Goal: Task Accomplishment & Management: Use online tool/utility

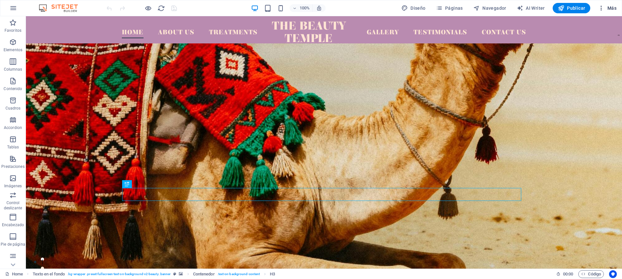
click at [611, 6] on span "Más" at bounding box center [607, 8] width 18 height 6
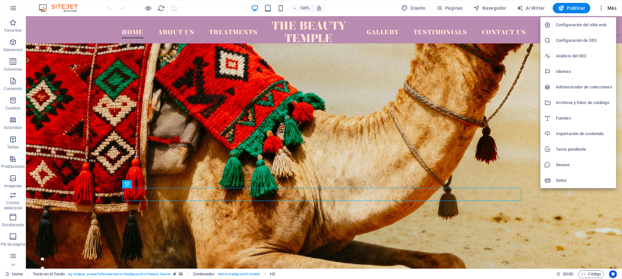
click at [569, 134] on h6 "Importación de contenido" at bounding box center [584, 134] width 56 height 8
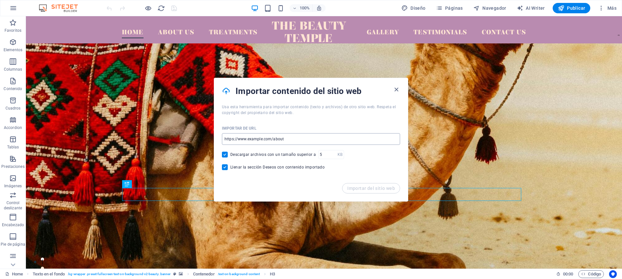
click at [280, 139] on input "url" at bounding box center [311, 139] width 178 height 12
click at [394, 159] on div "Importar de URL ​ Descargar archivos con un tamaño superior a KB ​ Llenar la se…" at bounding box center [311, 149] width 194 height 67
click at [267, 140] on input "url" at bounding box center [311, 139] width 178 height 12
drag, startPoint x: 316, startPoint y: 154, endPoint x: 208, endPoint y: 131, distance: 110.1
click at [267, 139] on input "url" at bounding box center [311, 139] width 178 height 12
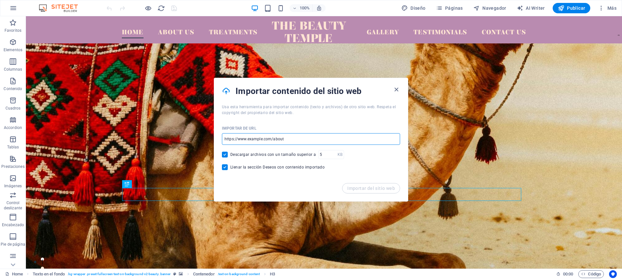
click at [267, 139] on input "url" at bounding box center [311, 139] width 178 height 12
click at [252, 138] on input "url" at bounding box center [311, 139] width 178 height 12
drag, startPoint x: 248, startPoint y: 139, endPoint x: 343, endPoint y: 136, distance: 94.4
click at [343, 136] on input "url" at bounding box center [311, 139] width 178 height 12
drag, startPoint x: 238, startPoint y: 139, endPoint x: 323, endPoint y: 140, distance: 85.3
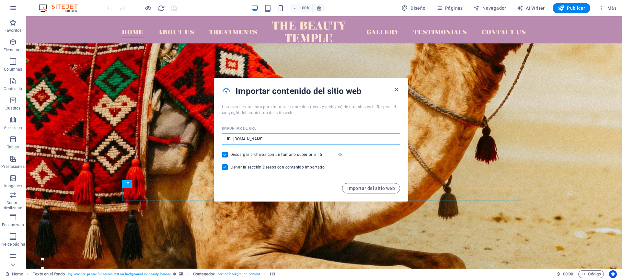
click at [323, 140] on input "[URL][DOMAIN_NAME]" at bounding box center [311, 139] width 178 height 12
type input "[URL][DOMAIN_NAME]"
click at [365, 189] on span "Importar del sitio web" at bounding box center [372, 188] width 48 height 5
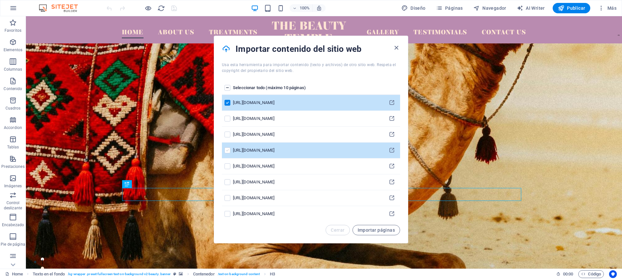
click at [227, 150] on label "pages list" at bounding box center [228, 151] width 6 height 6
click at [0, 0] on input "pages list" at bounding box center [0, 0] width 0 height 0
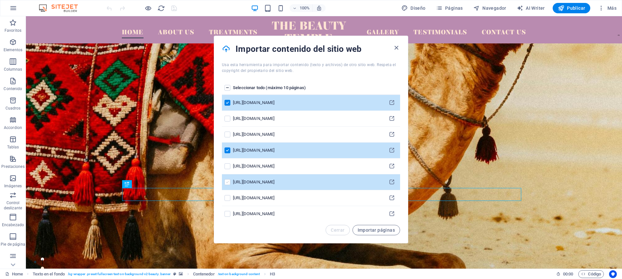
click at [227, 183] on label "pages list" at bounding box center [228, 182] width 6 height 6
click at [0, 0] on input "pages list" at bounding box center [0, 0] width 0 height 0
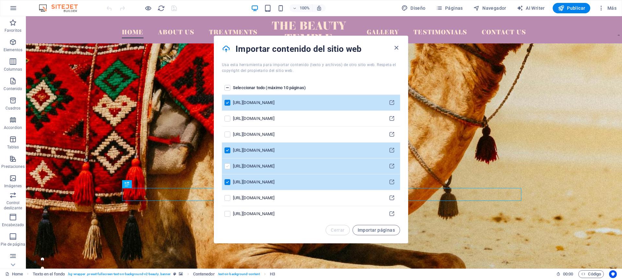
click at [227, 168] on label "pages list" at bounding box center [228, 166] width 6 height 6
click at [0, 0] on input "pages list" at bounding box center [0, 0] width 0 height 0
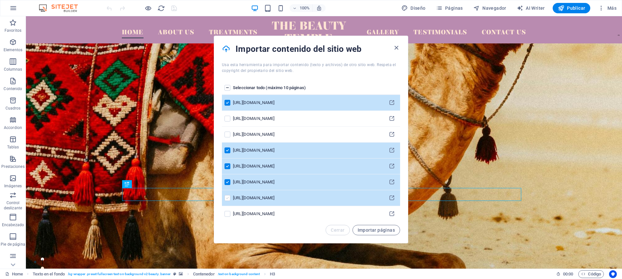
click at [227, 199] on label "pages list" at bounding box center [228, 198] width 6 height 6
click at [0, 0] on input "pages list" at bounding box center [0, 0] width 0 height 0
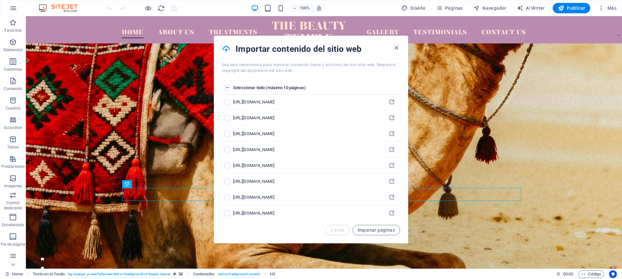
scroll to position [153, 0]
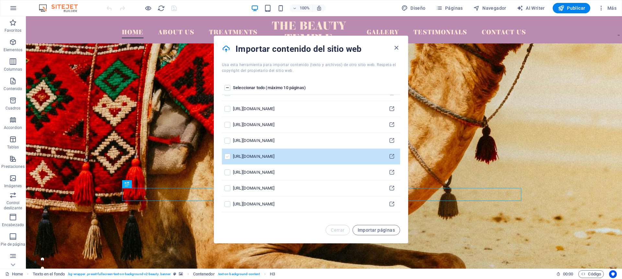
click at [226, 155] on label "pages list" at bounding box center [228, 157] width 6 height 6
click at [0, 0] on input "pages list" at bounding box center [0, 0] width 0 height 0
drag, startPoint x: 380, startPoint y: 232, endPoint x: 386, endPoint y: 230, distance: 5.8
click at [380, 232] on span "Importar páginas" at bounding box center [376, 230] width 37 height 5
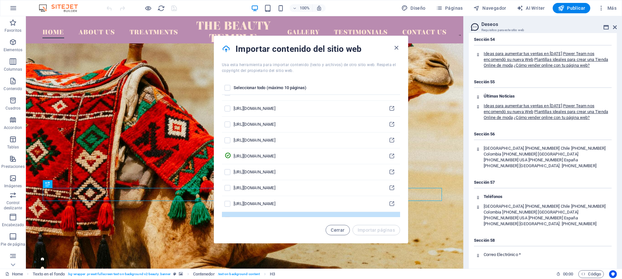
scroll to position [164, 0]
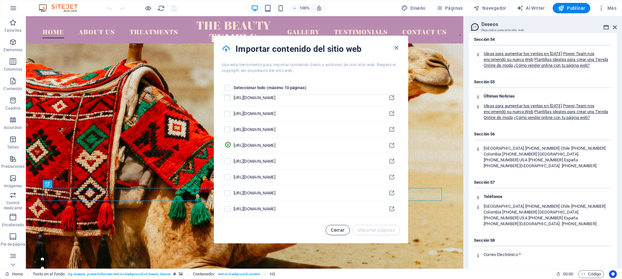
click at [339, 228] on span "Cerrar" at bounding box center [338, 230] width 14 height 5
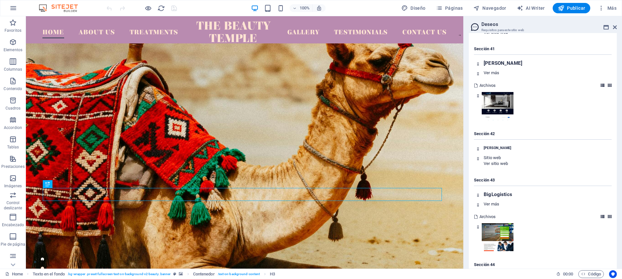
scroll to position [5773, 0]
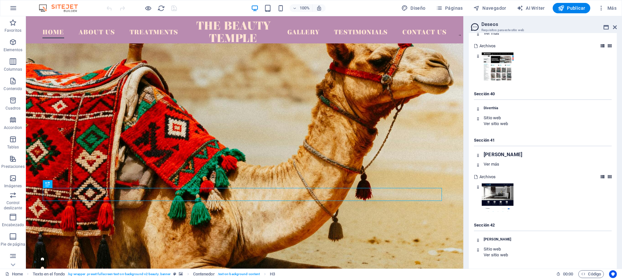
click at [609, 175] on icon at bounding box center [610, 177] width 4 height 4
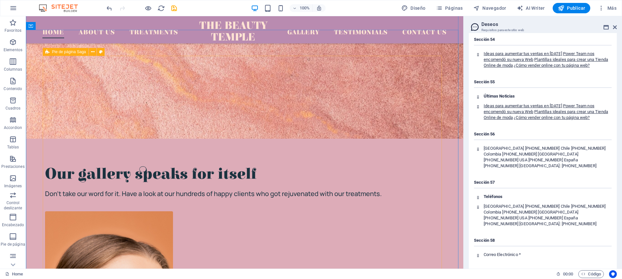
scroll to position [2193, 0]
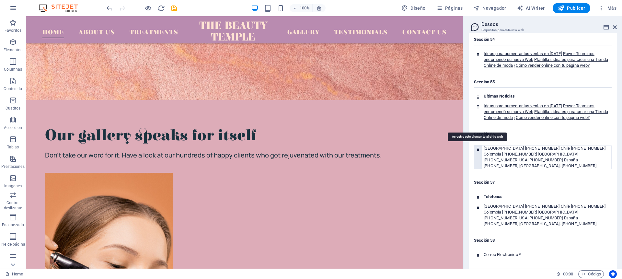
click at [479, 146] on div at bounding box center [478, 157] width 7 height 23
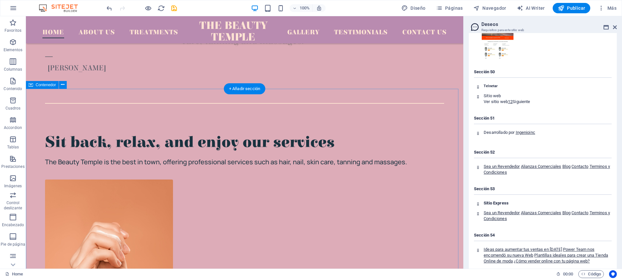
scroll to position [597, 0]
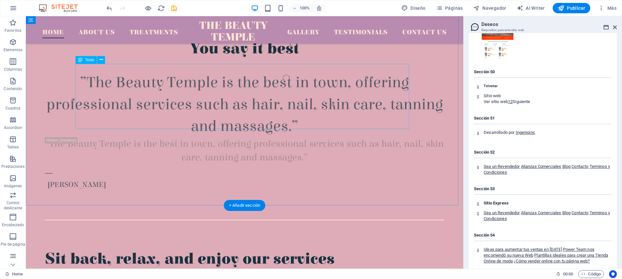
click at [266, 127] on div "”The Beauty Temple is the best in town, offering professional services such as …" at bounding box center [244, 104] width 399 height 65
click at [261, 164] on div at bounding box center [244, 166] width 399 height 5
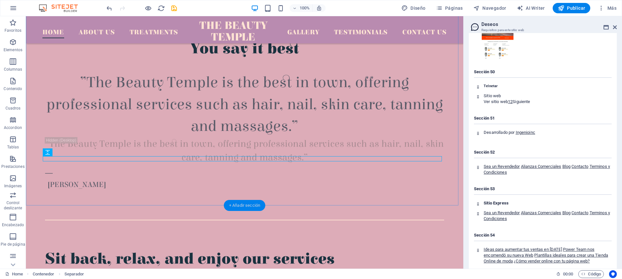
click at [248, 205] on div "+ Añadir sección" at bounding box center [244, 205] width 41 height 11
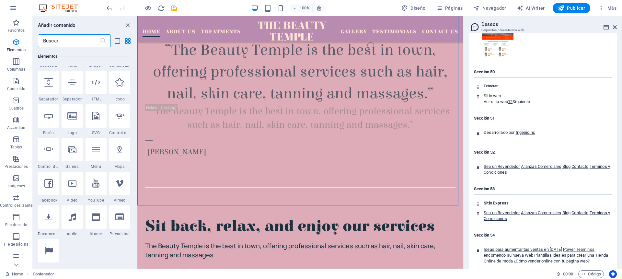
scroll to position [0, 0]
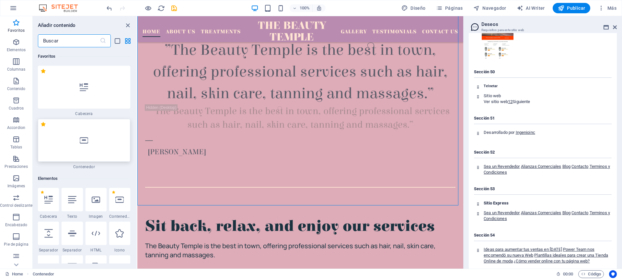
click at [75, 133] on div at bounding box center [84, 140] width 92 height 43
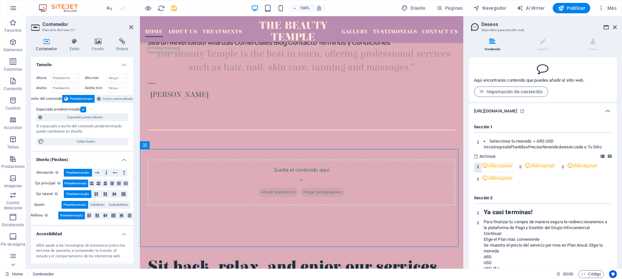
click at [484, 163] on img at bounding box center [498, 165] width 32 height 5
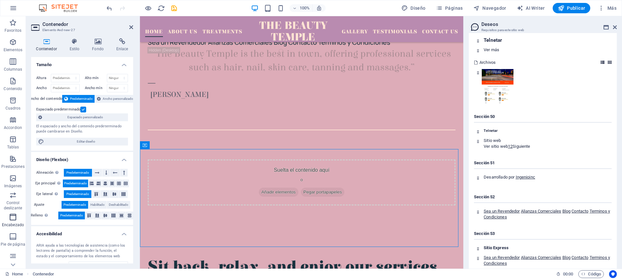
scroll to position [6652, 0]
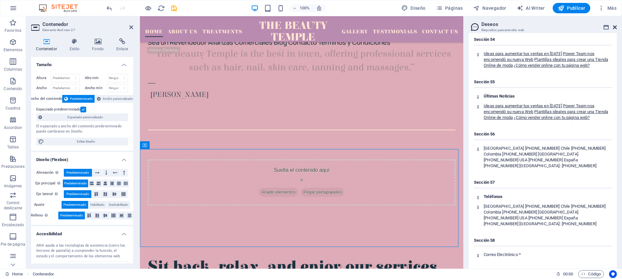
click at [615, 25] on icon at bounding box center [615, 27] width 4 height 5
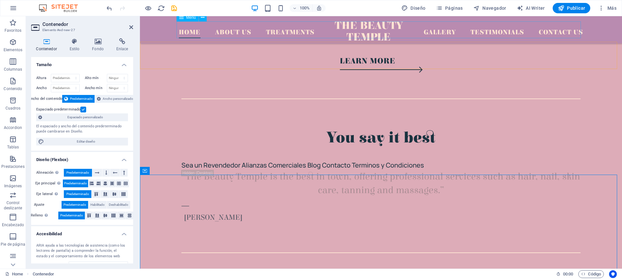
scroll to position [496, 0]
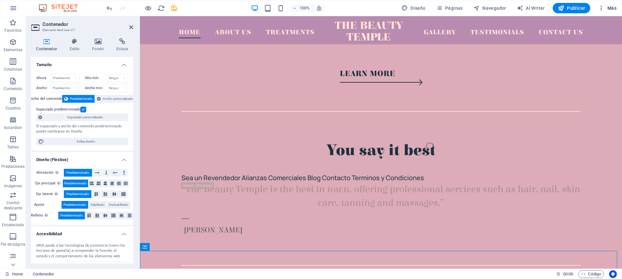
click at [612, 8] on span "Más" at bounding box center [607, 8] width 18 height 6
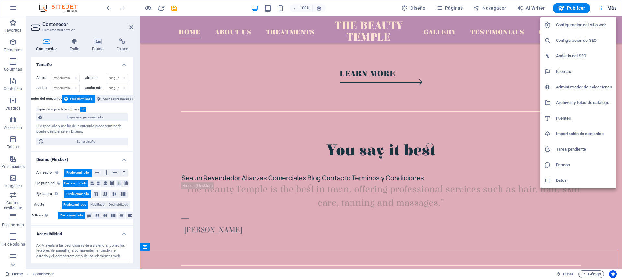
click at [451, 7] on div at bounding box center [311, 139] width 622 height 279
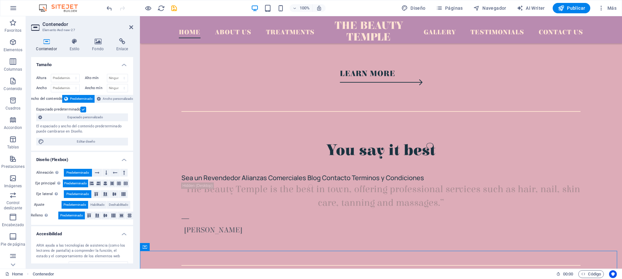
click at [454, 8] on span "Páginas" at bounding box center [449, 8] width 27 height 6
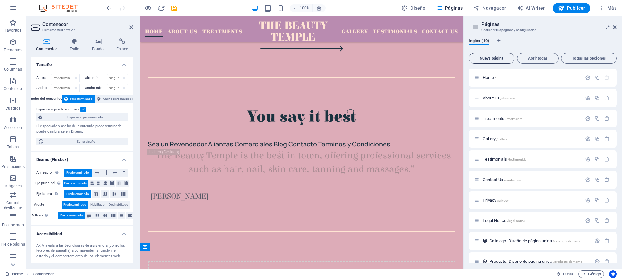
click at [496, 57] on span "Nueva página" at bounding box center [492, 58] width 40 height 4
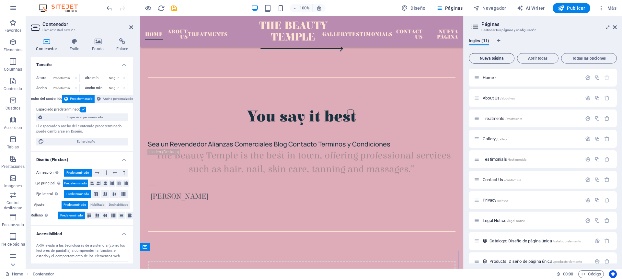
scroll to position [140, 0]
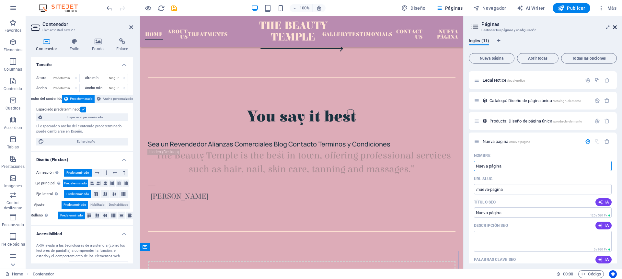
click at [615, 27] on icon at bounding box center [615, 27] width 4 height 5
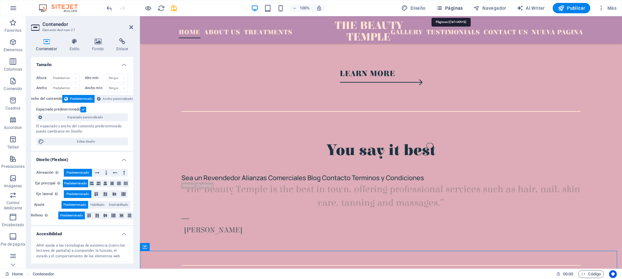
click at [461, 6] on span "Páginas" at bounding box center [449, 8] width 27 height 6
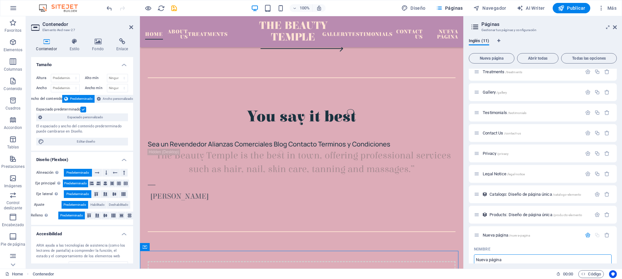
scroll to position [0, 0]
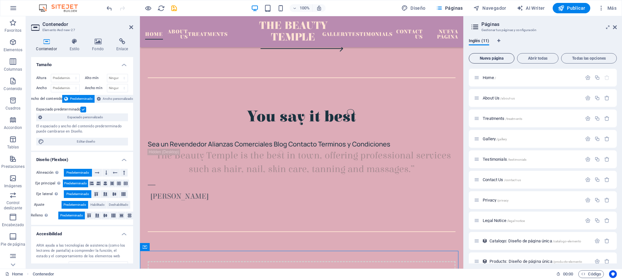
click at [496, 57] on span "Nueva página" at bounding box center [492, 58] width 40 height 4
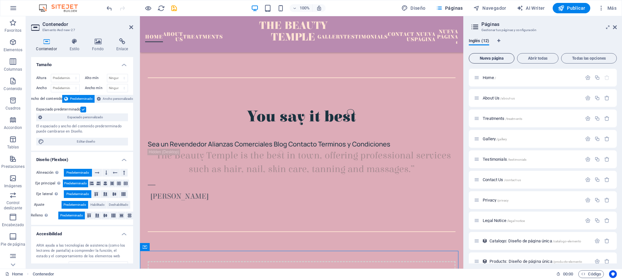
click at [494, 59] on span "Nueva página" at bounding box center [492, 58] width 40 height 4
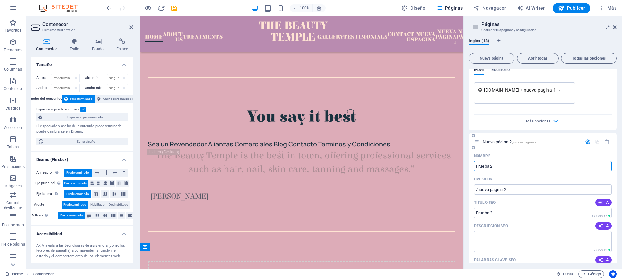
type input "Prueba 2"
type input "/prueba-2"
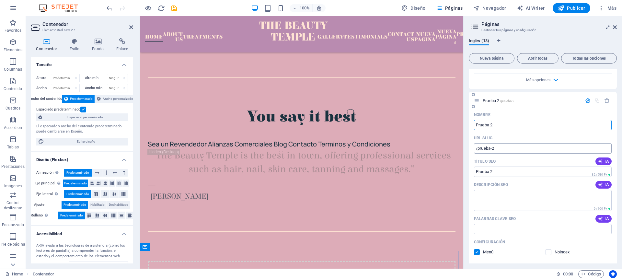
scroll to position [774, 0]
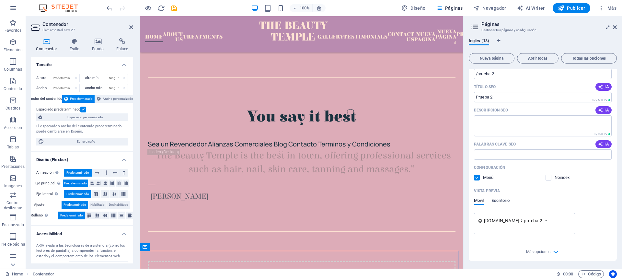
click at [502, 199] on span "Escritorio" at bounding box center [501, 201] width 18 height 9
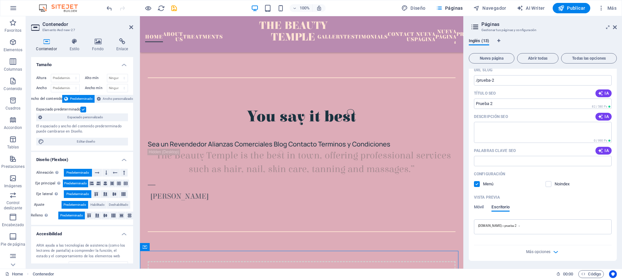
scroll to position [767, 0]
click at [481, 207] on span "Móvil" at bounding box center [479, 207] width 10 height 9
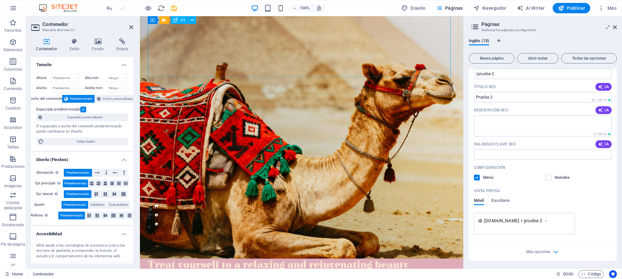
scroll to position [0, 0]
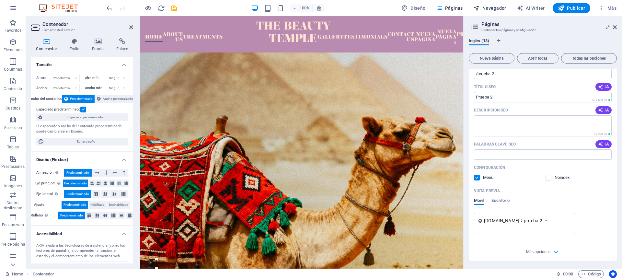
click at [493, 7] on span "Navegador" at bounding box center [490, 8] width 33 height 6
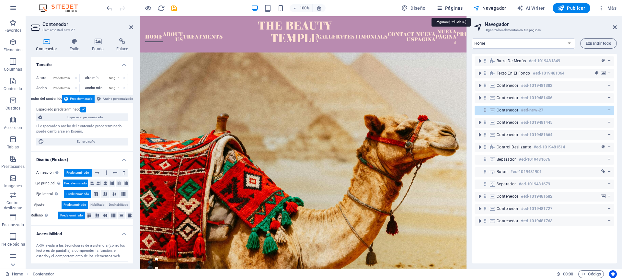
click at [451, 7] on span "Páginas" at bounding box center [449, 8] width 27 height 6
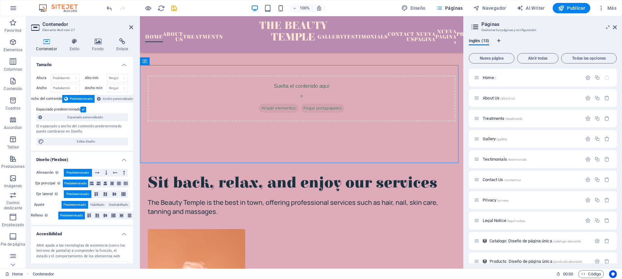
scroll to position [682, 0]
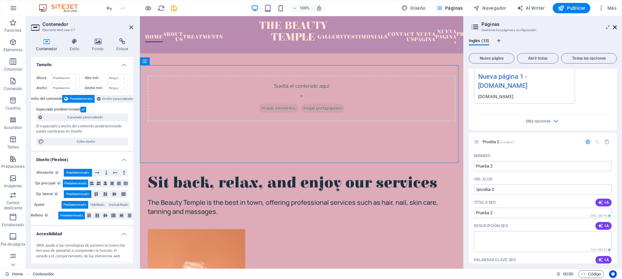
click at [613, 28] on icon at bounding box center [615, 27] width 4 height 5
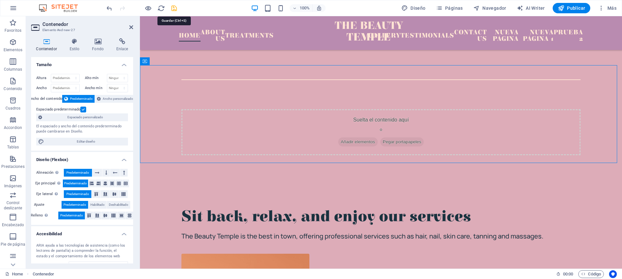
click at [174, 7] on icon "save" at bounding box center [174, 8] width 7 height 7
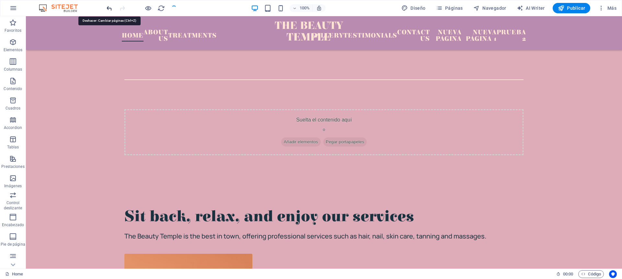
click at [109, 8] on icon "undo" at bounding box center [109, 8] width 7 height 7
click at [214, 8] on div "100% Diseño Páginas Navegador AI Writer Publicar Más" at bounding box center [362, 8] width 514 height 10
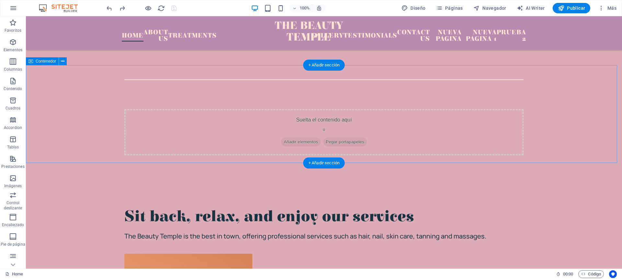
scroll to position [0, 0]
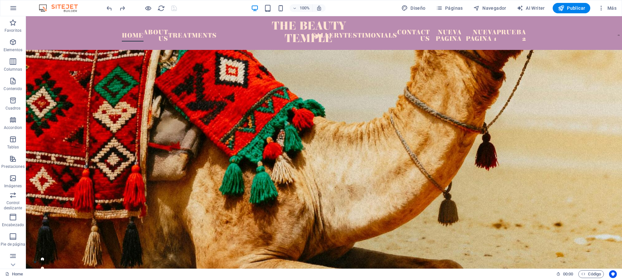
click at [21, 8] on div "100% Diseño Páginas Navegador AI Writer Publicar Más" at bounding box center [311, 8] width 622 height 16
click at [7, 7] on button "button" at bounding box center [14, 8] width 16 height 16
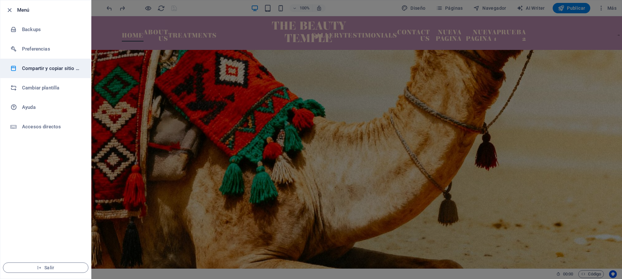
click at [52, 65] on h6 "Compartir y copiar sitio web" at bounding box center [52, 69] width 60 height 8
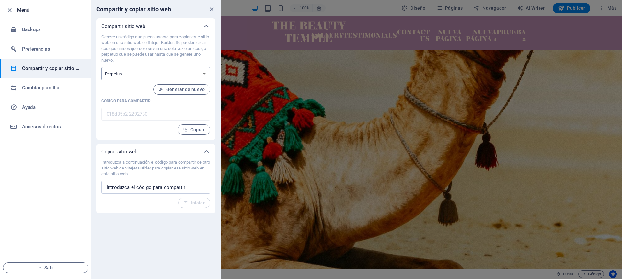
click at [155, 74] on select "Único Perpetuo" at bounding box center [155, 73] width 109 height 13
drag, startPoint x: 137, startPoint y: 41, endPoint x: 177, endPoint y: 55, distance: 42.8
click at [177, 55] on p "Genere un código que pueda usarse para copiar este sitio web en otro sitio web …" at bounding box center [155, 48] width 109 height 29
click at [203, 56] on p "Genere un código que pueda usarse para copiar este sitio web en otro sitio web …" at bounding box center [155, 48] width 109 height 29
drag, startPoint x: 139, startPoint y: 40, endPoint x: 188, endPoint y: 65, distance: 55.1
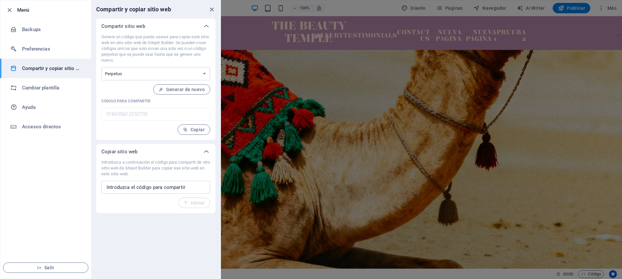
click at [188, 65] on div "Genere un código que pueda usarse para copiar este sitio web en otro sitio web …" at bounding box center [155, 84] width 109 height 101
click at [139, 52] on p "Genere un código que pueda usarse para copiar este sitio web en otro sitio web …" at bounding box center [155, 48] width 109 height 29
click at [155, 218] on div "Compartir y copiar sitio web Compartir sitio web Genere un código que pueda usa…" at bounding box center [156, 139] width 130 height 278
click at [34, 185] on ul "Menú Backups Preferencias Compartir y copiar sitio web Cambiar plantilla Ayuda …" at bounding box center [45, 139] width 91 height 278
click at [25, 90] on h6 "Cambiar plantilla" at bounding box center [52, 88] width 60 height 8
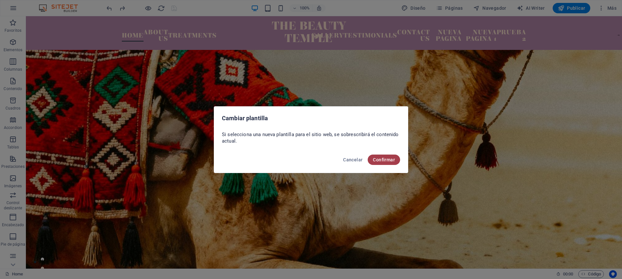
click at [383, 159] on span "Confirmar" at bounding box center [384, 159] width 22 height 5
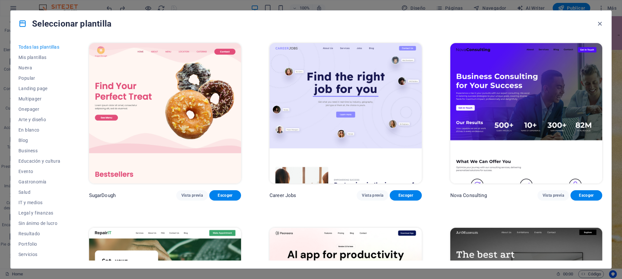
click at [476, 114] on img at bounding box center [527, 113] width 152 height 140
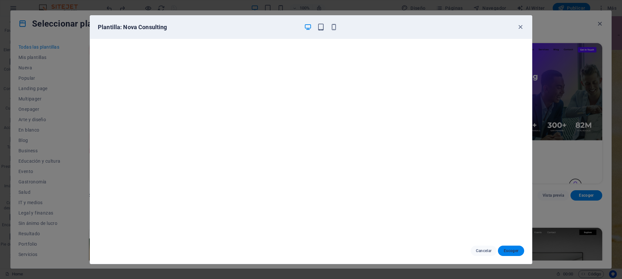
click at [514, 252] on span "Escoger" at bounding box center [511, 250] width 16 height 5
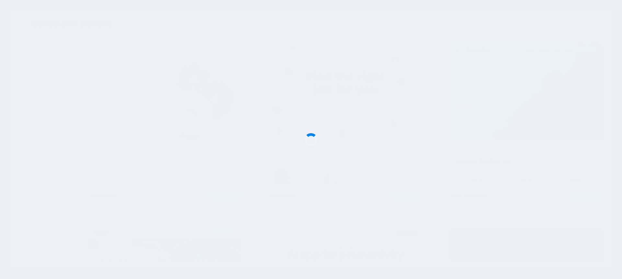
checkbox input "false"
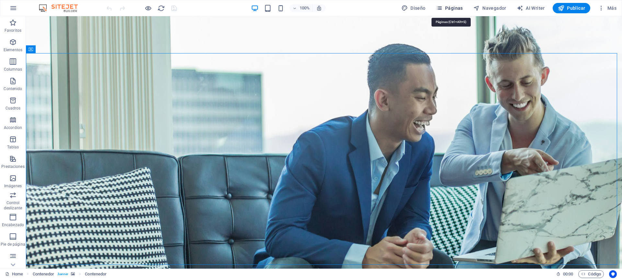
click at [456, 5] on span "Páginas" at bounding box center [449, 8] width 27 height 6
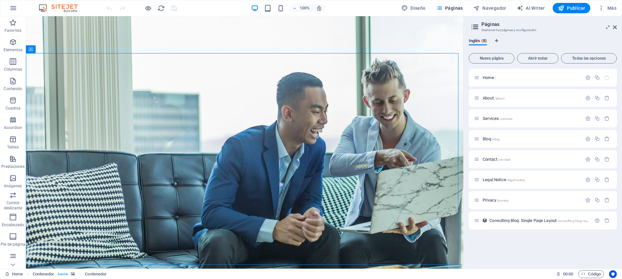
click at [503, 249] on div "Home / About /about Services /services Blog /blog Contact /contact Legal Notice…" at bounding box center [543, 166] width 148 height 195
click at [13, 256] on icon "button" at bounding box center [13, 256] width 8 height 8
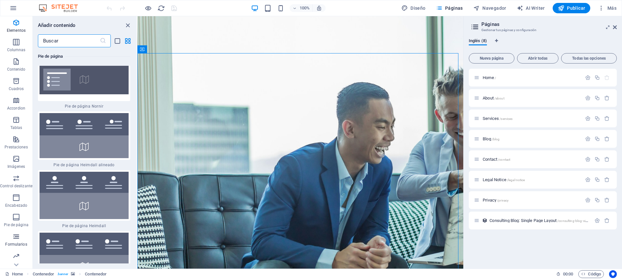
scroll to position [39, 0]
click at [16, 255] on icon "button" at bounding box center [16, 256] width 8 height 8
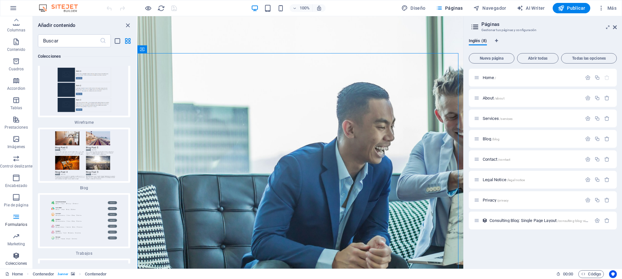
scroll to position [12083, 0]
click at [609, 8] on span "Más" at bounding box center [607, 8] width 18 height 6
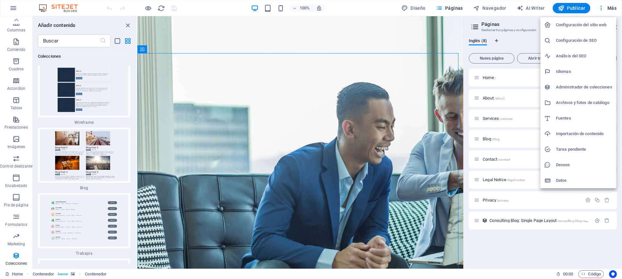
click at [582, 177] on h6 "Datos" at bounding box center [584, 181] width 56 height 8
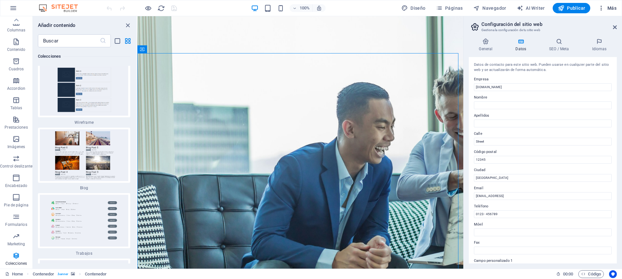
click at [609, 4] on button "Más" at bounding box center [608, 8] width 24 height 10
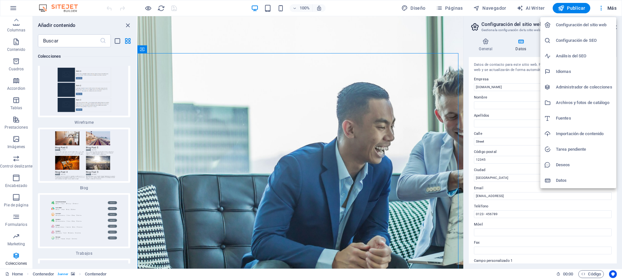
click at [583, 26] on h6 "Configuración del sitio web" at bounding box center [584, 25] width 56 height 8
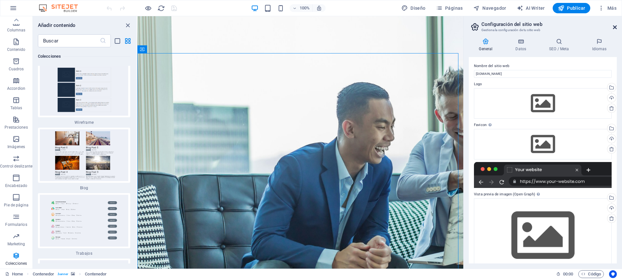
click at [614, 26] on icon at bounding box center [615, 27] width 4 height 5
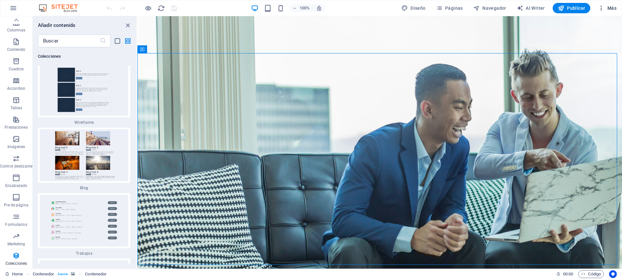
click at [612, 10] on span "Más" at bounding box center [607, 8] width 18 height 6
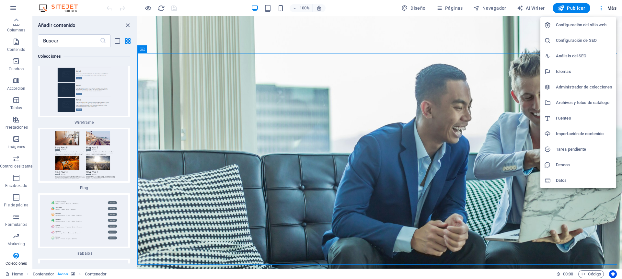
click at [566, 131] on h6 "Importación de contenido" at bounding box center [584, 134] width 56 height 8
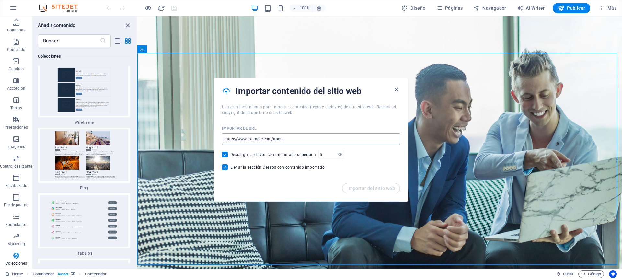
click at [294, 137] on input "url" at bounding box center [311, 139] width 178 height 12
paste input "https://uw-ar.com/en/about-us/"
type input "https://uw-ar.com/en/about-us/"
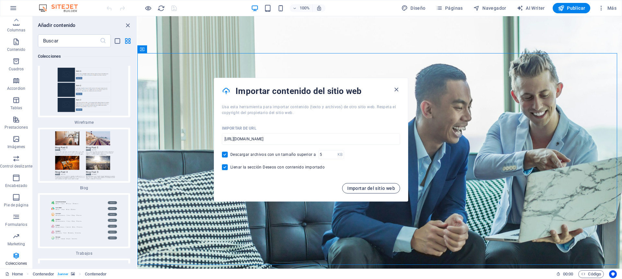
click at [368, 190] on span "Importar del sitio web" at bounding box center [372, 188] width 48 height 5
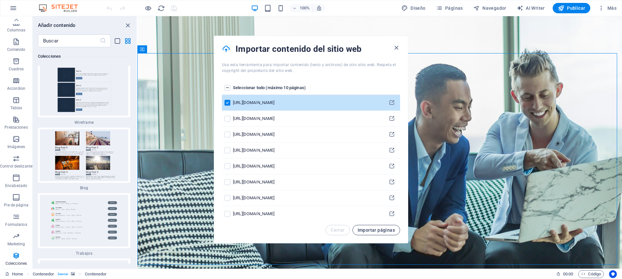
click at [375, 231] on span "Importar páginas" at bounding box center [376, 230] width 37 height 5
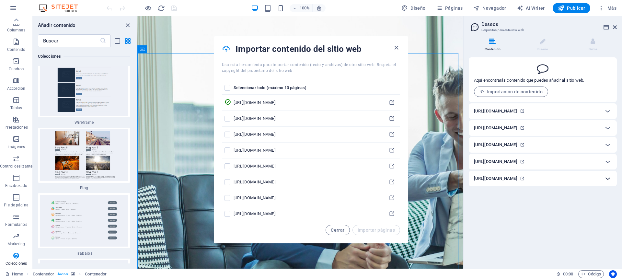
click at [609, 179] on icon at bounding box center [608, 179] width 8 height 8
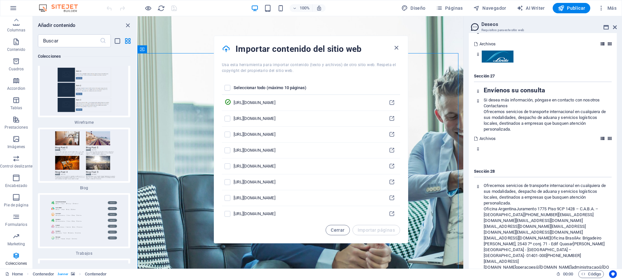
scroll to position [2956, 0]
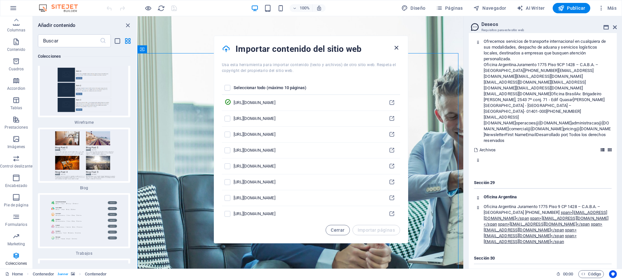
click at [397, 46] on icon "button" at bounding box center [396, 47] width 7 height 7
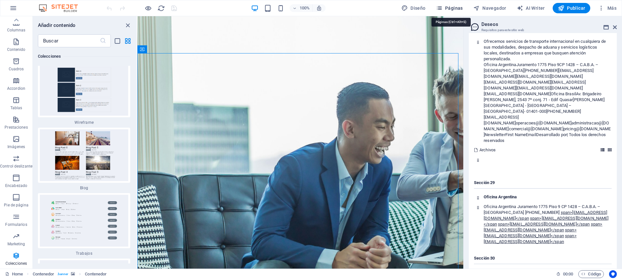
click at [458, 8] on span "Páginas" at bounding box center [449, 8] width 27 height 6
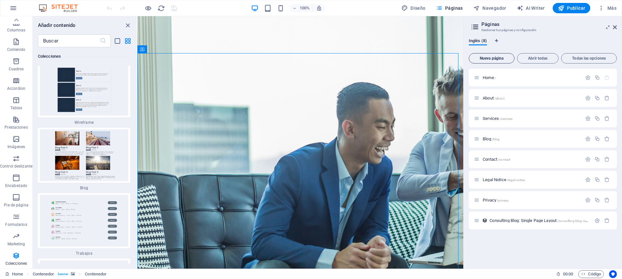
click at [498, 57] on span "Nueva página" at bounding box center [492, 58] width 40 height 4
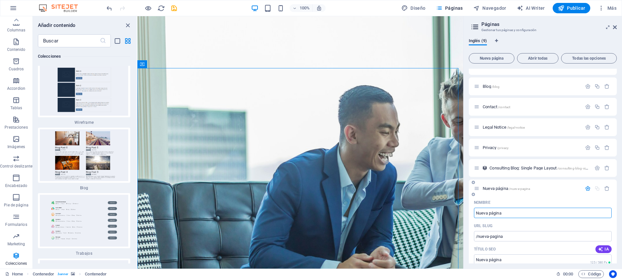
scroll to position [54, 0]
type input "Prueba"
type input "/prueba"
type input "Prueba"
click at [570, 196] on div "Nombre" at bounding box center [543, 201] width 138 height 10
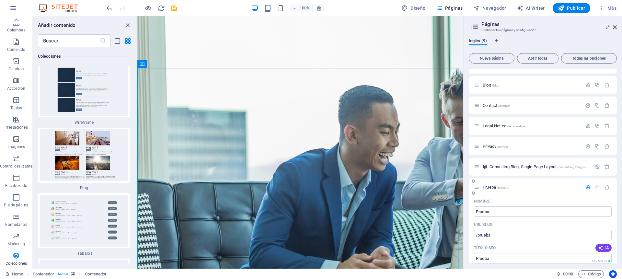
click at [571, 195] on div "Prueba /prueba" at bounding box center [543, 187] width 148 height 18
click at [615, 25] on icon at bounding box center [615, 27] width 4 height 5
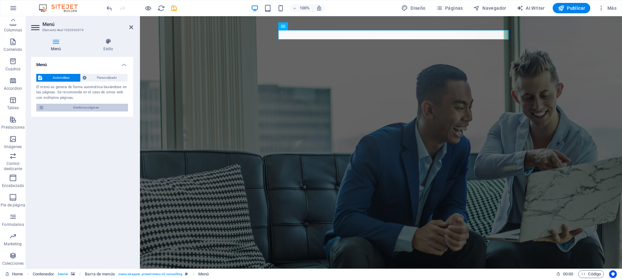
click at [65, 105] on span "Gestionar páginas" at bounding box center [86, 108] width 80 height 8
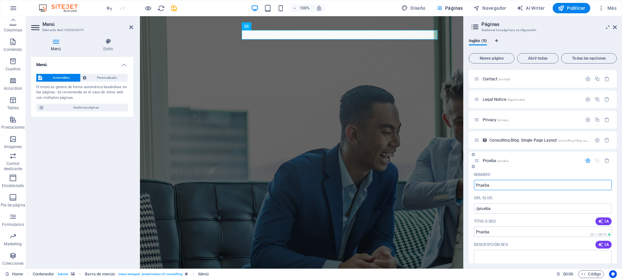
scroll to position [90, 0]
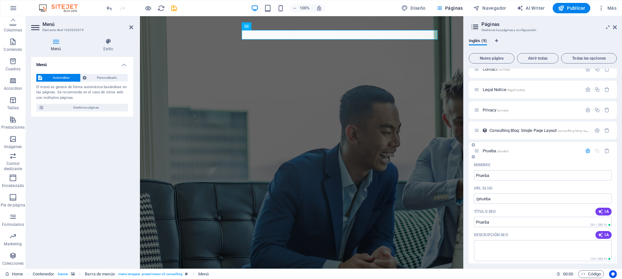
click at [559, 150] on p "Prueba /prueba" at bounding box center [531, 151] width 97 height 4
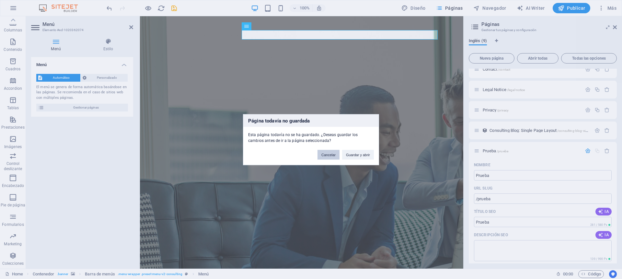
click at [318, 156] on button "Cancelar" at bounding box center [329, 155] width 22 height 10
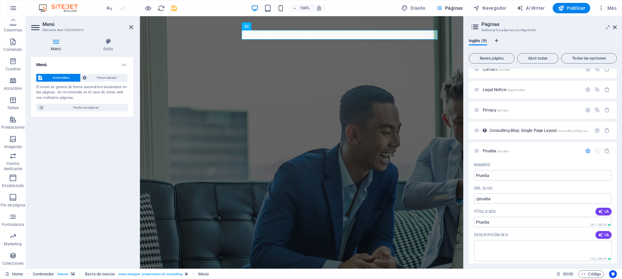
click at [179, 11] on div "100% Diseño Páginas Navegador AI Writer Publicar Más" at bounding box center [362, 8] width 514 height 10
click at [175, 8] on icon "save" at bounding box center [174, 8] width 7 height 7
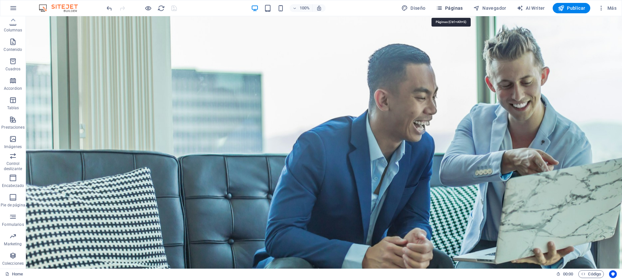
click at [452, 9] on span "Páginas" at bounding box center [449, 8] width 27 height 6
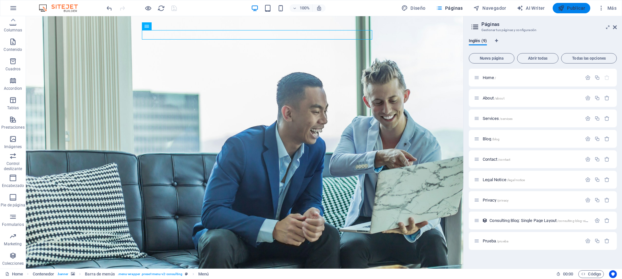
click at [568, 8] on span "Publicar" at bounding box center [572, 8] width 28 height 6
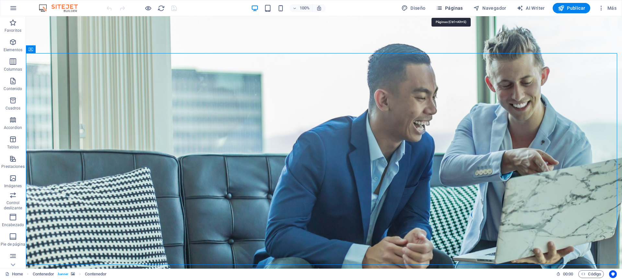
click at [450, 8] on span "Páginas" at bounding box center [449, 8] width 27 height 6
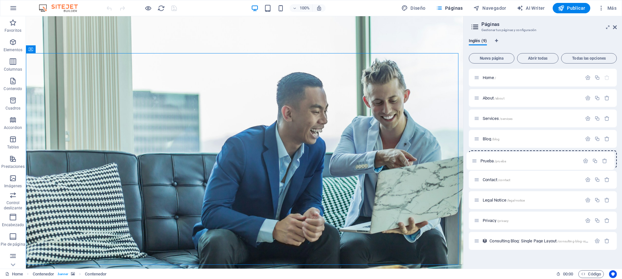
drag, startPoint x: 477, startPoint y: 238, endPoint x: 475, endPoint y: 156, distance: 81.7
click at [475, 156] on div "Home / About /about Services /services Blog /blog Contact /contact Legal Notice…" at bounding box center [543, 159] width 148 height 181
click at [547, 159] on p "Prueba /prueba" at bounding box center [531, 159] width 97 height 4
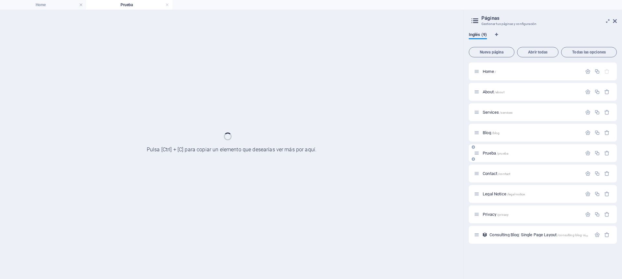
click at [547, 159] on div "Prueba /prueba" at bounding box center [543, 153] width 148 height 18
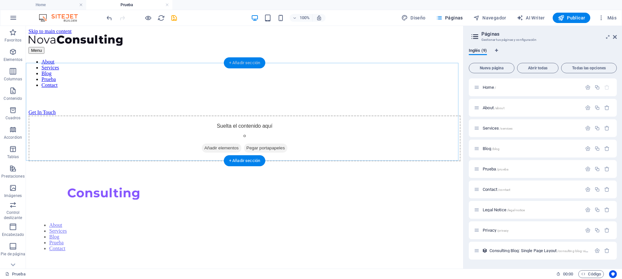
click at [247, 63] on div "+ Añadir sección" at bounding box center [244, 62] width 41 height 11
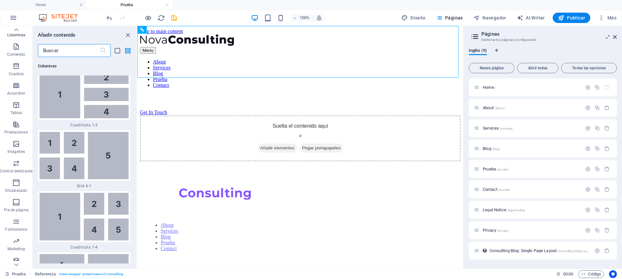
scroll to position [1604, 0]
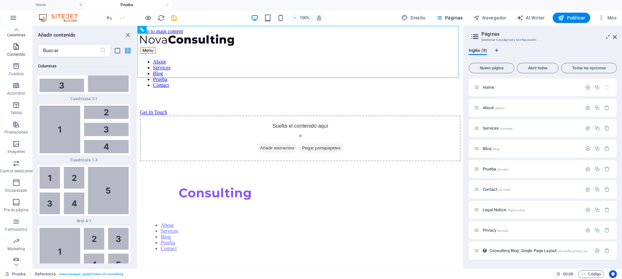
click at [14, 47] on icon "button" at bounding box center [16, 47] width 8 height 8
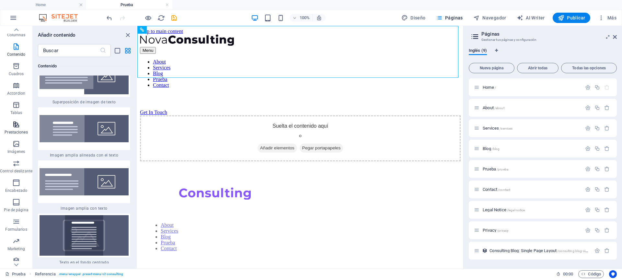
scroll to position [49, 0]
click at [18, 182] on span "Encabezado" at bounding box center [16, 182] width 32 height 16
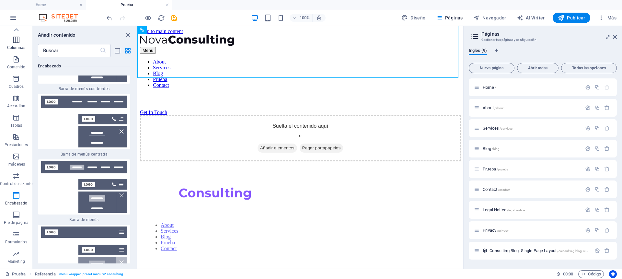
scroll to position [0, 0]
click at [14, 52] on icon "button" at bounding box center [16, 52] width 8 height 8
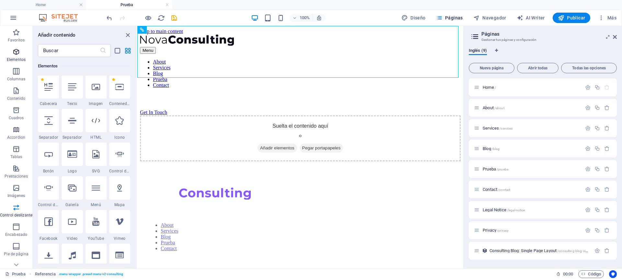
scroll to position [122, 0]
click at [15, 168] on icon "button" at bounding box center [16, 169] width 8 height 8
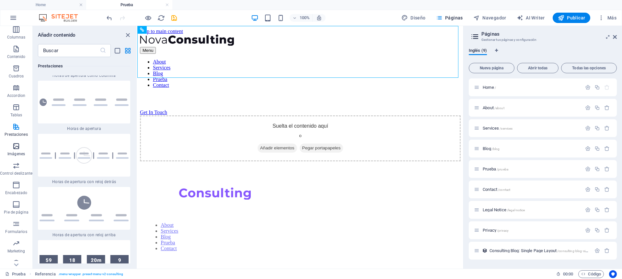
scroll to position [49, 0]
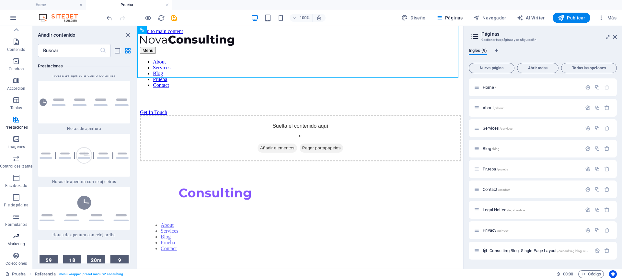
click at [15, 241] on span "Marketing" at bounding box center [16, 240] width 32 height 16
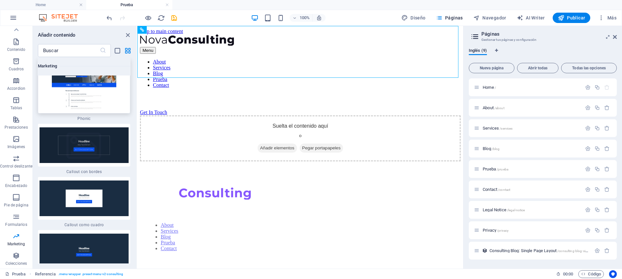
scroll to position [10726, 0]
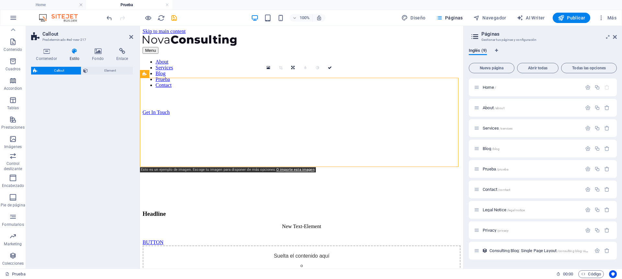
select select "rem"
select select "px"
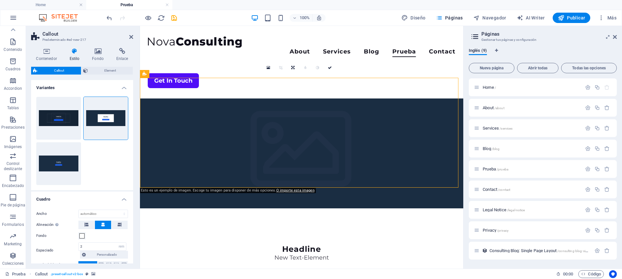
click at [162, 165] on figure at bounding box center [302, 154] width 324 height 110
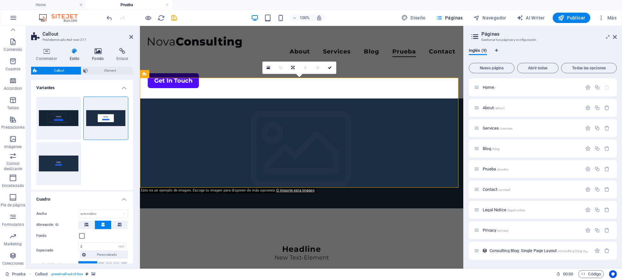
click at [97, 54] on icon at bounding box center [98, 51] width 22 height 6
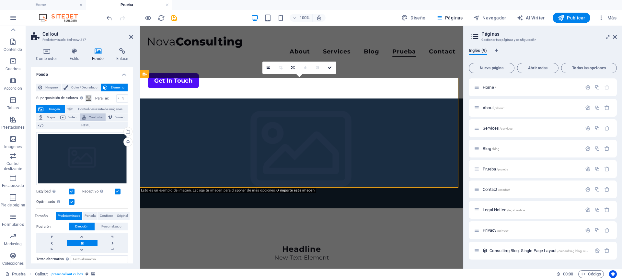
click at [86, 117] on button "YouTube" at bounding box center [93, 117] width 26 height 8
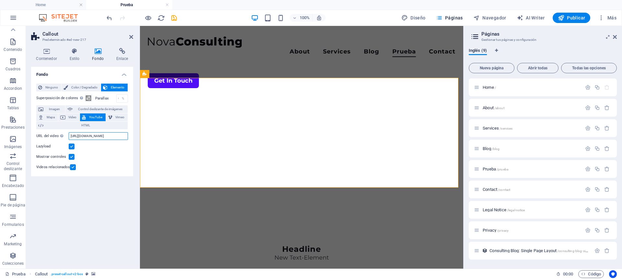
click at [87, 136] on input "https://www.youtube.com/watch?v=hnoviHgPHkY" at bounding box center [98, 136] width 59 height 8
click at [96, 167] on div "Videos relacionados" at bounding box center [82, 167] width 92 height 8
click at [55, 109] on span "Imagen" at bounding box center [54, 109] width 18 height 8
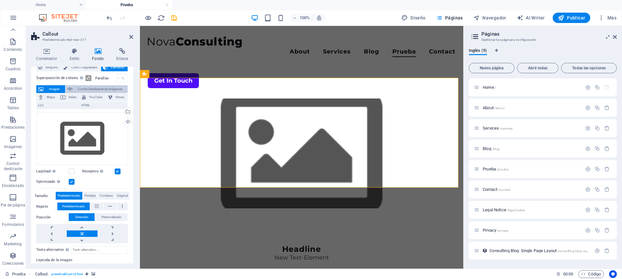
scroll to position [0, 0]
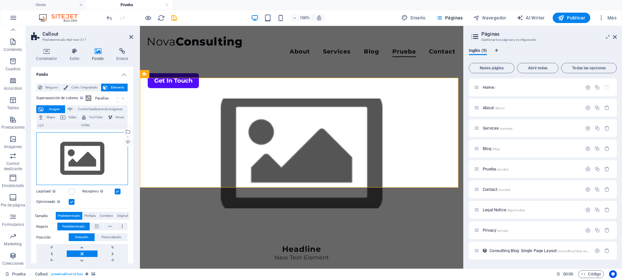
click at [113, 153] on div "Arrastra archivos aquí, haz clic para escoger archivos o selecciona archivos de…" at bounding box center [82, 158] width 92 height 53
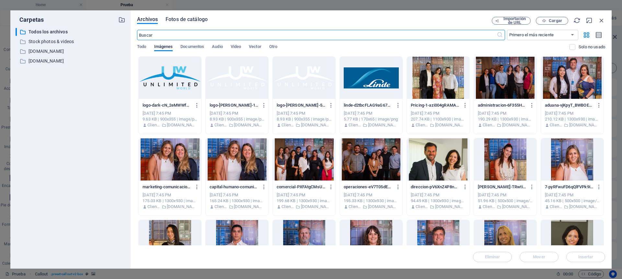
click at [186, 21] on span "Fotos de catálogo" at bounding box center [187, 20] width 42 height 8
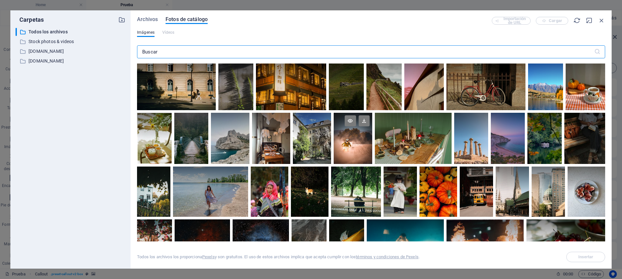
scroll to position [296, 0]
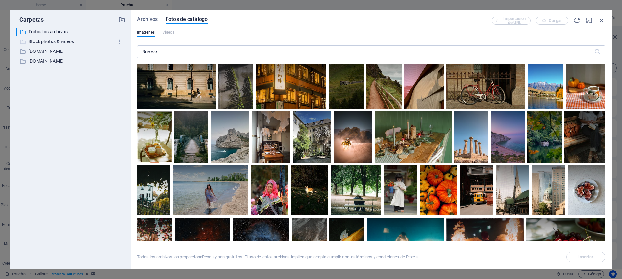
click at [48, 41] on p "Stock photos & videos" at bounding box center [71, 41] width 85 height 7
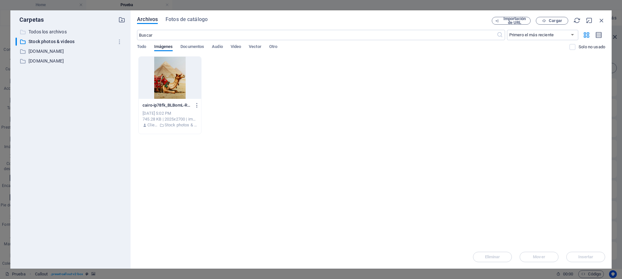
click at [38, 33] on p "Todos los archivos" at bounding box center [71, 31] width 85 height 7
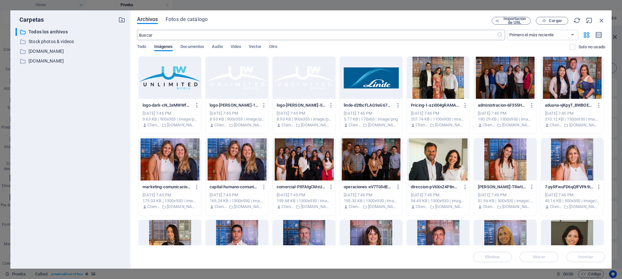
click at [197, 36] on input "text" at bounding box center [317, 35] width 360 height 10
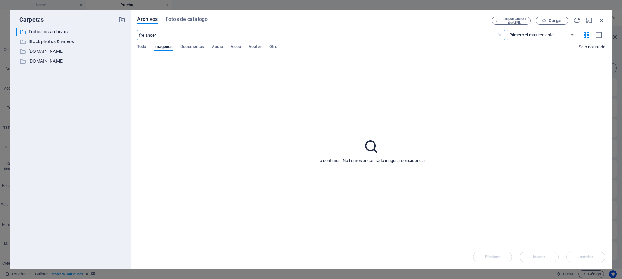
type input "frelancer"
click at [189, 21] on span "Fotos de catálogo" at bounding box center [187, 20] width 42 height 8
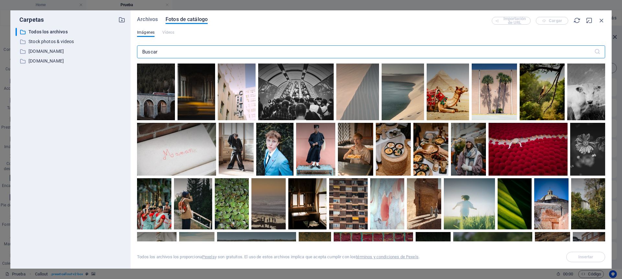
click at [197, 50] on input "text" at bounding box center [365, 51] width 457 height 13
click at [168, 51] on input "text" at bounding box center [365, 51] width 457 height 13
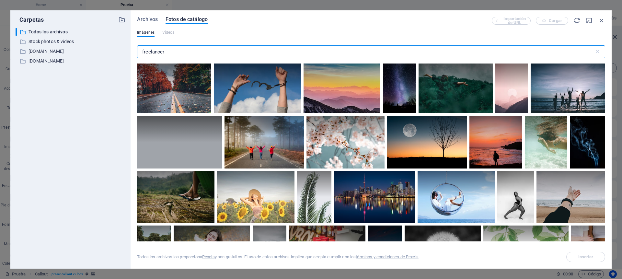
type input "freelancer"
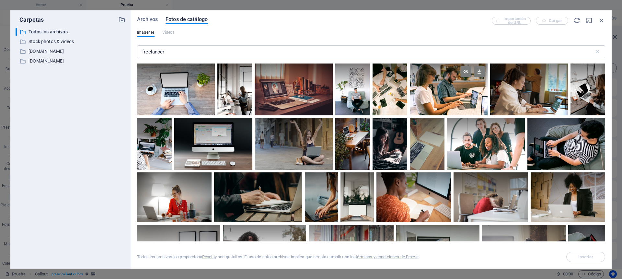
click at [437, 93] on div at bounding box center [449, 90] width 78 height 52
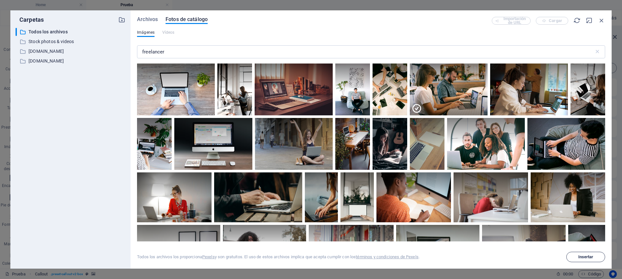
click at [582, 256] on span "Insertar" at bounding box center [586, 257] width 15 height 4
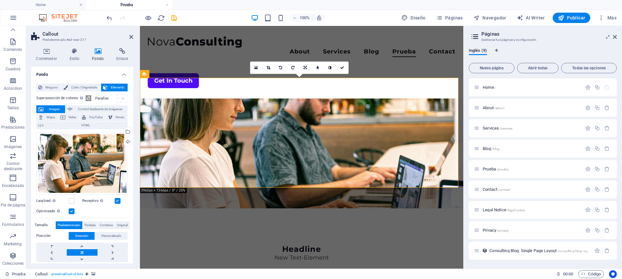
click at [158, 154] on figure at bounding box center [302, 154] width 324 height 110
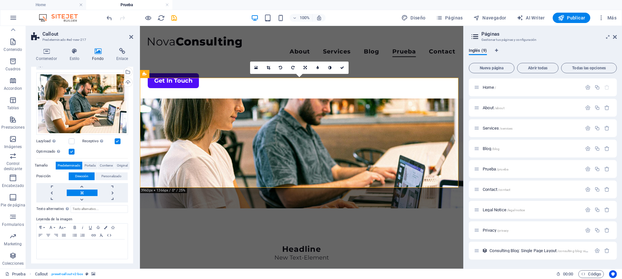
scroll to position [60, 0]
click at [71, 139] on label at bounding box center [72, 141] width 6 height 6
click at [0, 0] on input "Lazyload La carga de imágenes tras la carga de la página mejora la velocidad de…" at bounding box center [0, 0] width 0 height 0
click at [71, 139] on label at bounding box center [72, 141] width 6 height 6
click at [0, 0] on input "Lazyload La carga de imágenes tras la carga de la página mejora la velocidad de…" at bounding box center [0, 0] width 0 height 0
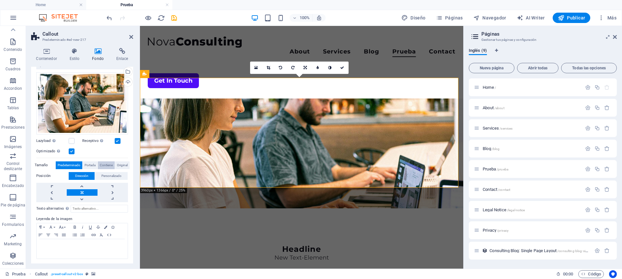
click at [105, 165] on span "Contiene" at bounding box center [106, 165] width 13 height 8
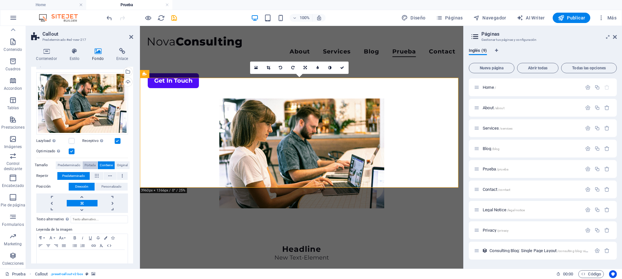
click at [87, 165] on span "Portada" at bounding box center [90, 165] width 11 height 8
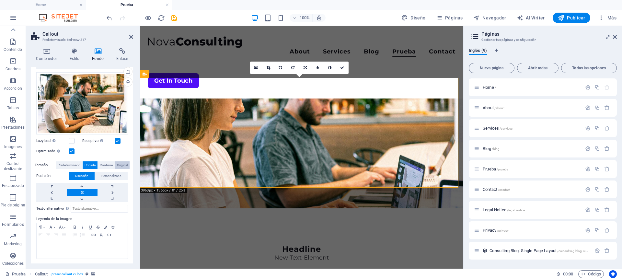
click at [123, 163] on span "Original" at bounding box center [122, 165] width 11 height 8
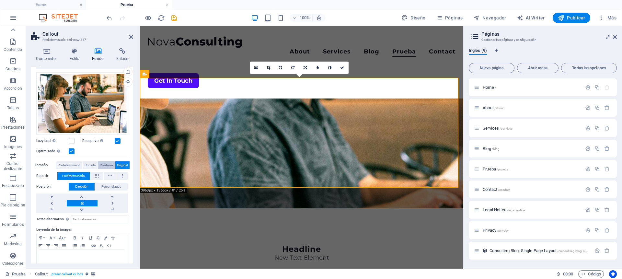
click at [105, 164] on span "Contiene" at bounding box center [106, 165] width 13 height 8
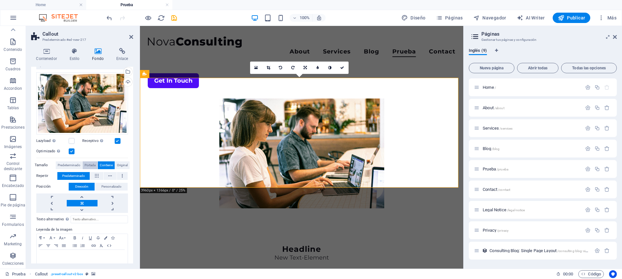
click at [88, 164] on span "Portada" at bounding box center [90, 165] width 11 height 8
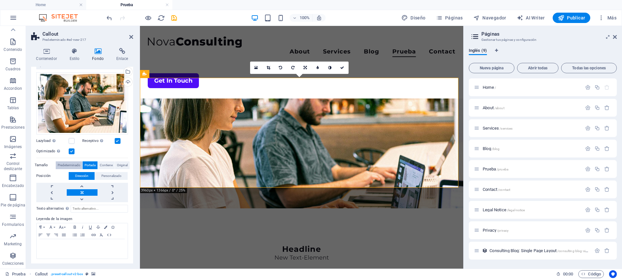
click at [67, 163] on span "Predeterminado" at bounding box center [69, 165] width 23 height 8
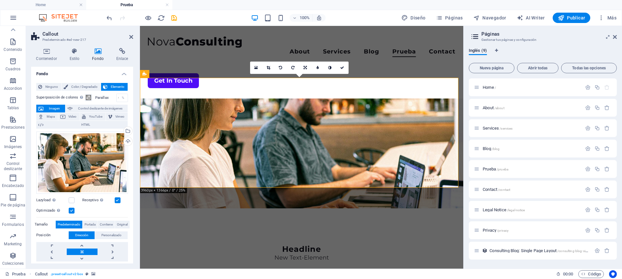
scroll to position [0, 0]
click at [166, 109] on figure at bounding box center [302, 154] width 324 height 110
click at [308, 64] on link at bounding box center [306, 68] width 12 height 12
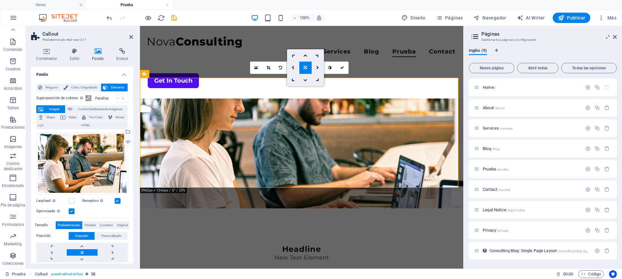
click at [305, 78] on icon at bounding box center [305, 80] width 4 height 4
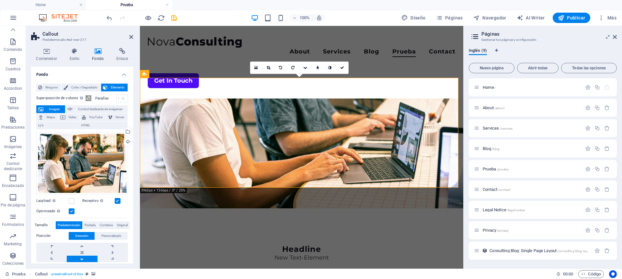
click at [307, 68] on icon at bounding box center [305, 68] width 4 height 4
click at [306, 66] on icon at bounding box center [305, 68] width 3 height 4
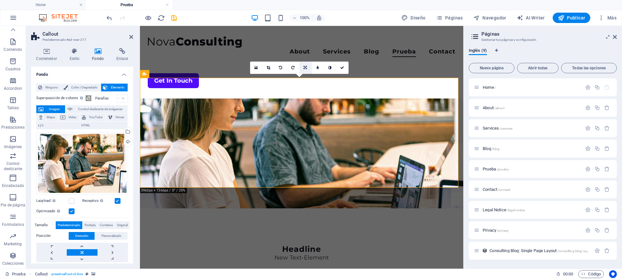
click at [305, 65] on link at bounding box center [306, 68] width 12 height 12
drag, startPoint x: 305, startPoint y: 59, endPoint x: 165, endPoint y: 33, distance: 142.4
click at [305, 59] on link at bounding box center [306, 55] width 12 height 12
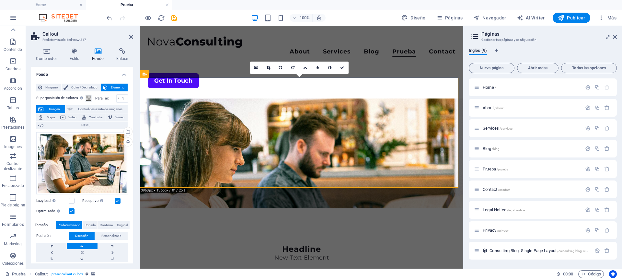
click at [306, 67] on icon at bounding box center [305, 68] width 4 height 4
click at [305, 68] on icon at bounding box center [305, 68] width 3 height 4
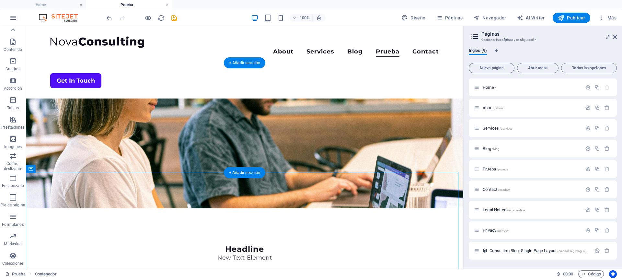
click at [118, 128] on figure at bounding box center [245, 154] width 438 height 110
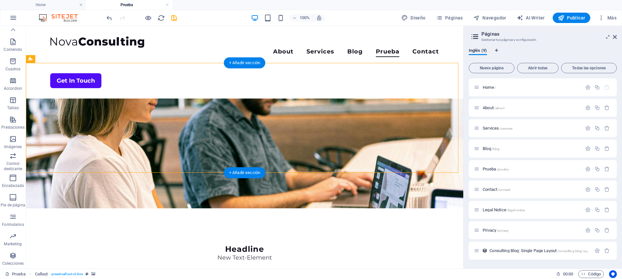
drag, startPoint x: 106, startPoint y: 129, endPoint x: 106, endPoint y: 148, distance: 19.1
click at [106, 148] on figure at bounding box center [245, 154] width 438 height 110
click at [104, 136] on figure at bounding box center [245, 154] width 438 height 110
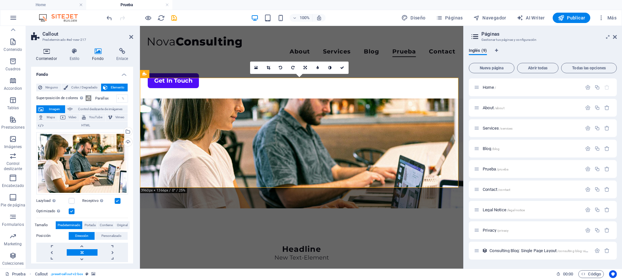
click at [49, 54] on h4 "Contenedor" at bounding box center [47, 55] width 33 height 14
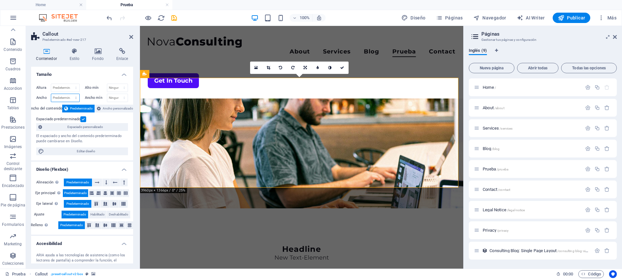
click at [57, 97] on select "Predeterminado px rem % em vh vw" at bounding box center [65, 98] width 28 height 8
click at [60, 87] on select "Predeterminado px rem % vh vw" at bounding box center [65, 88] width 28 height 8
select select "px"
click at [69, 84] on select "Predeterminado px rem % vh vw" at bounding box center [65, 88] width 28 height 8
click at [63, 88] on input "339" at bounding box center [65, 88] width 28 height 8
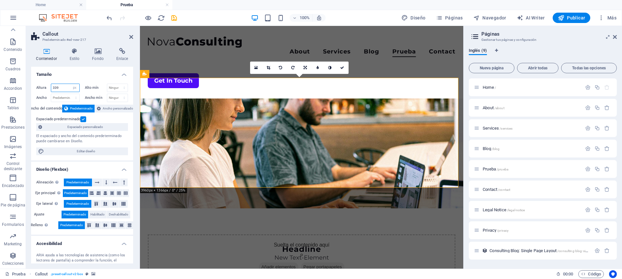
drag, startPoint x: 62, startPoint y: 88, endPoint x: 39, endPoint y: 86, distance: 23.5
click at [39, 86] on div "Altura 339 Predeterminado px rem % vh vw" at bounding box center [57, 88] width 43 height 8
type input "500"
click at [66, 78] on div "Altura 500 Predeterminado px rem % vh vw Alto mín Ninguno px rem % vh vw Ancho …" at bounding box center [82, 119] width 102 height 82
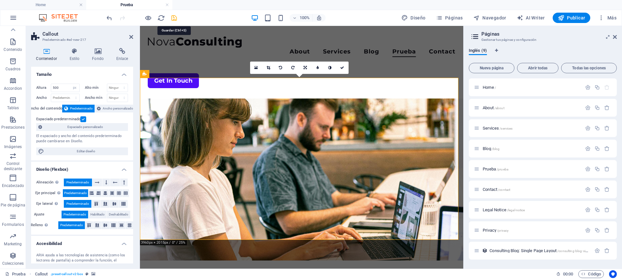
click at [173, 17] on icon "save" at bounding box center [174, 17] width 7 height 7
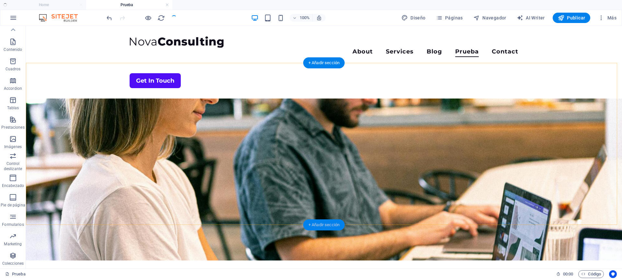
click at [316, 224] on div "+ Añadir sección" at bounding box center [323, 224] width 41 height 11
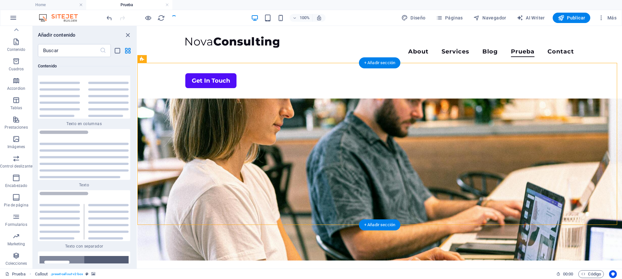
scroll to position [2207, 0]
click at [54, 48] on input "text" at bounding box center [69, 50] width 62 height 13
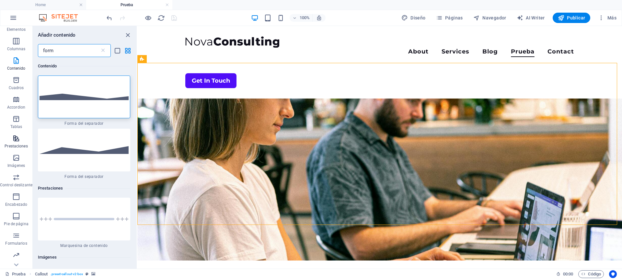
scroll to position [49, 0]
type input "form"
click at [17, 220] on icon "button" at bounding box center [16, 217] width 8 height 8
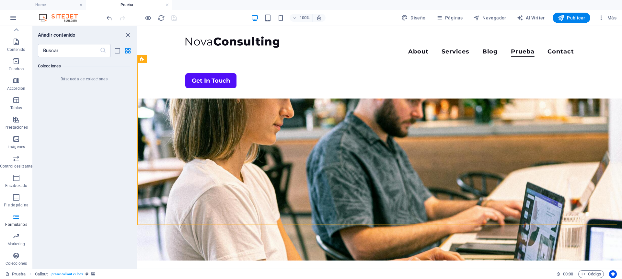
scroll to position [12736, 0]
click at [18, 217] on icon "button" at bounding box center [16, 217] width 8 height 8
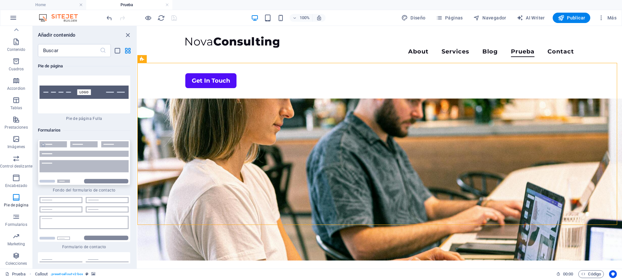
scroll to position [9710, 0]
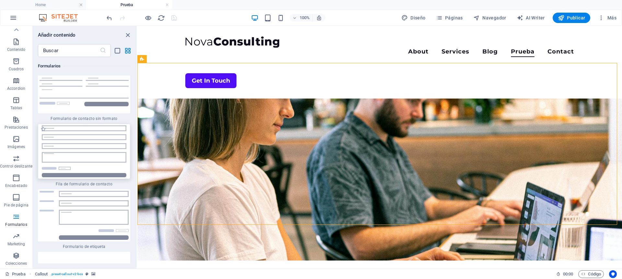
click at [88, 170] on img at bounding box center [84, 151] width 89 height 52
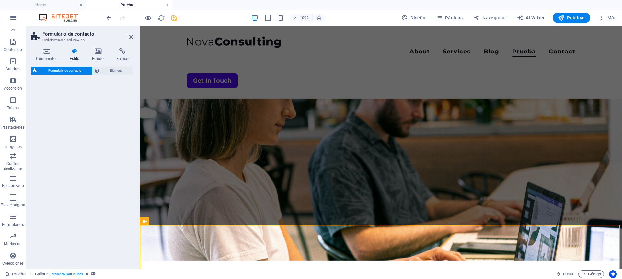
select select "rem"
select select "preset-contact-form-v3-row"
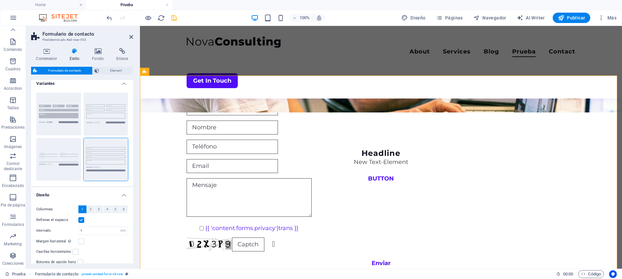
scroll to position [10, 0]
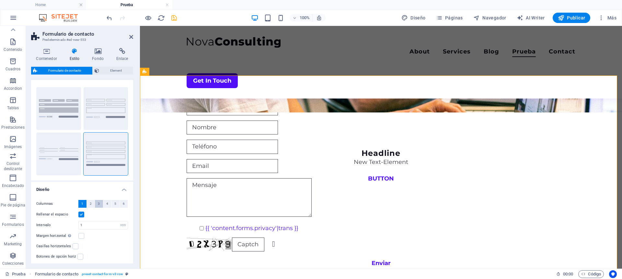
click at [99, 204] on span "3" at bounding box center [99, 204] width 2 height 8
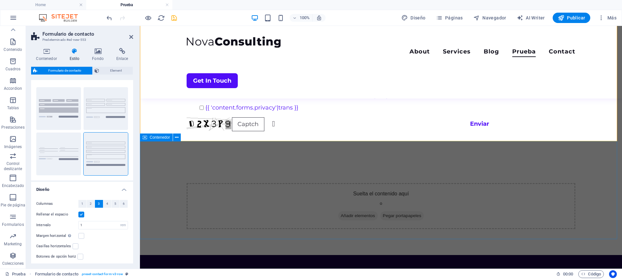
scroll to position [118, 0]
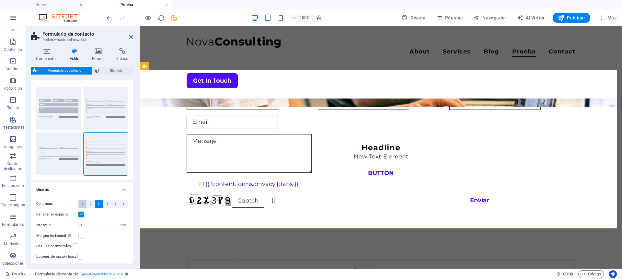
click at [83, 202] on span "1" at bounding box center [82, 204] width 2 height 8
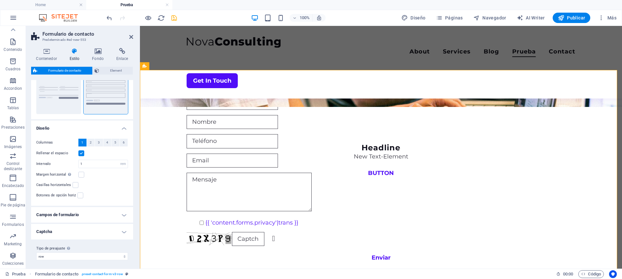
scroll to position [73, 0]
click at [47, 52] on icon at bounding box center [46, 51] width 31 height 6
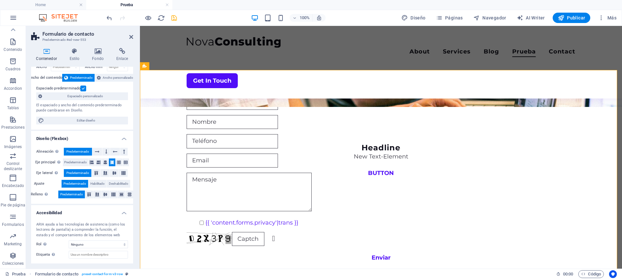
scroll to position [0, 0]
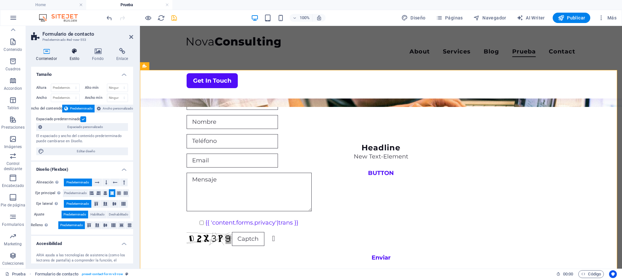
click at [74, 55] on h4 "Estilo" at bounding box center [76, 55] width 23 height 14
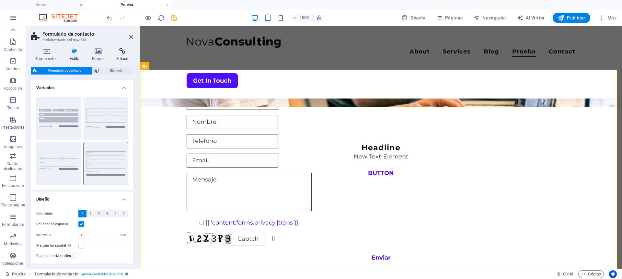
click at [119, 51] on icon at bounding box center [122, 51] width 22 height 6
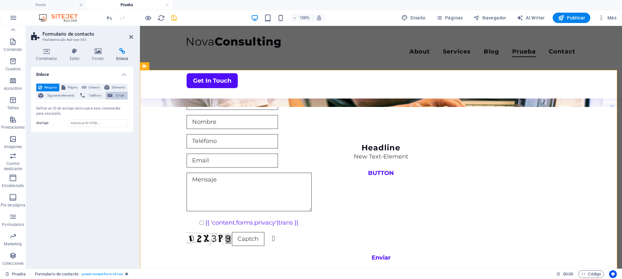
click at [113, 95] on button "Email" at bounding box center [117, 96] width 22 height 8
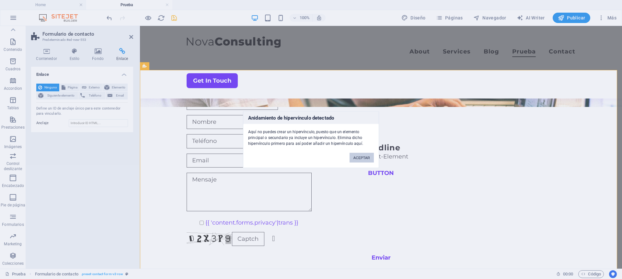
drag, startPoint x: 362, startPoint y: 155, endPoint x: 222, endPoint y: 129, distance: 142.9
click at [362, 155] on button "ACEPTAR" at bounding box center [362, 158] width 24 height 10
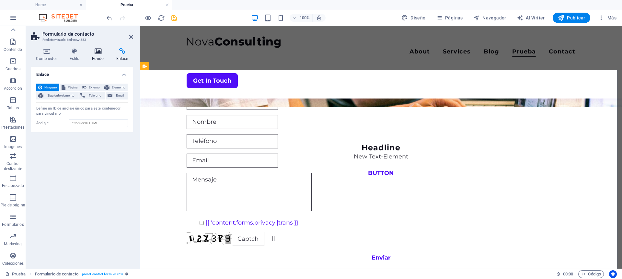
click at [92, 58] on h4 "Fondo" at bounding box center [99, 55] width 24 height 14
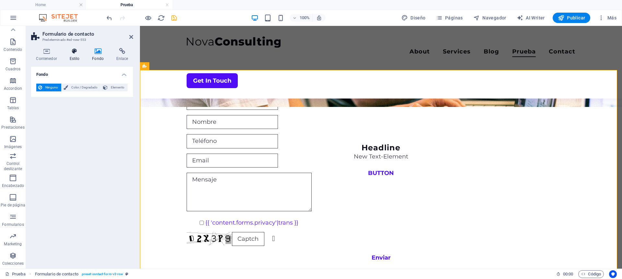
click at [81, 56] on h4 "Estilo" at bounding box center [76, 55] width 23 height 14
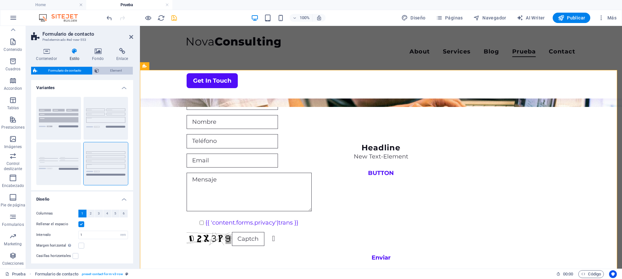
click at [107, 69] on span "Element" at bounding box center [116, 71] width 30 height 8
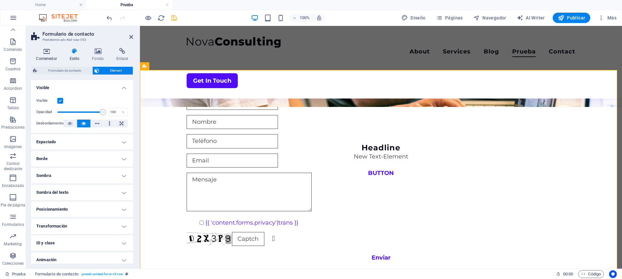
click at [49, 56] on h4 "Contenedor" at bounding box center [47, 55] width 33 height 14
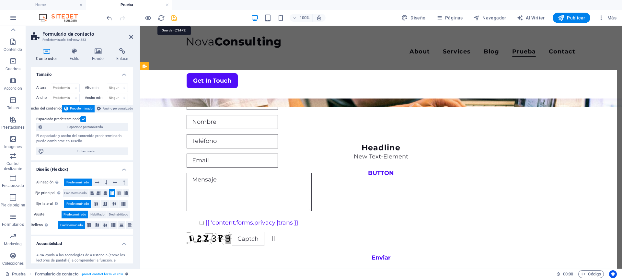
click at [174, 17] on icon "save" at bounding box center [174, 17] width 7 height 7
checkbox input "false"
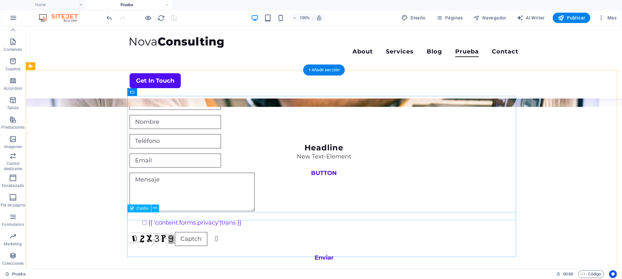
click at [247, 219] on div "{{ 'content.forms.privacy'|trans }}" at bounding box center [324, 223] width 389 height 8
click at [245, 233] on div "¿Ilegible? Regenerar" at bounding box center [324, 239] width 389 height 14
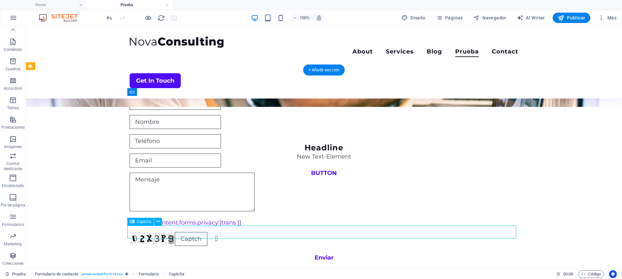
click at [245, 233] on div "¿Ilegible? Regenerar" at bounding box center [324, 239] width 389 height 14
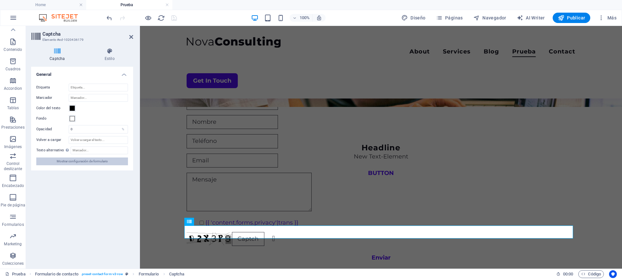
click at [74, 162] on span "Mostrar configuración de formulario" at bounding box center [82, 162] width 51 height 8
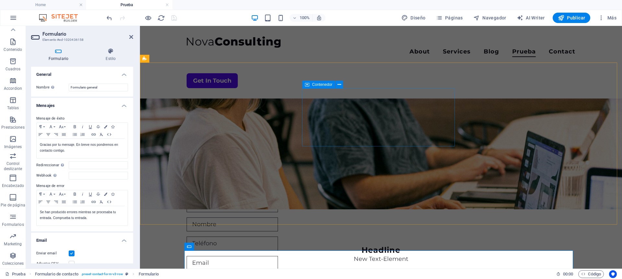
scroll to position [107, 0]
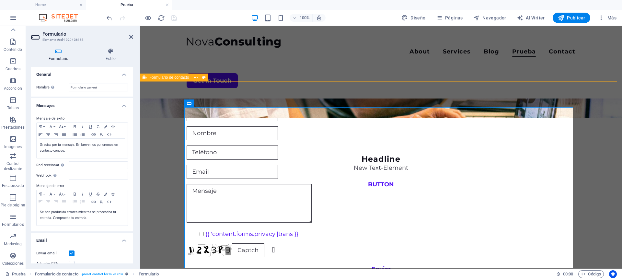
click at [168, 188] on div "{{ 'content.forms.privacy'|trans }} ¿Ilegible? Regenerar Enviar" at bounding box center [381, 191] width 482 height 220
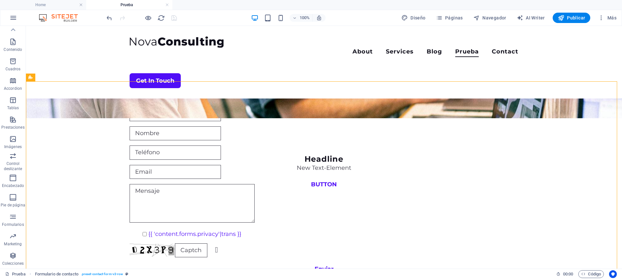
click at [172, 19] on div at bounding box center [141, 18] width 73 height 10
click at [577, 19] on span "Publicar" at bounding box center [572, 18] width 28 height 6
